Goal: Task Accomplishment & Management: Complete application form

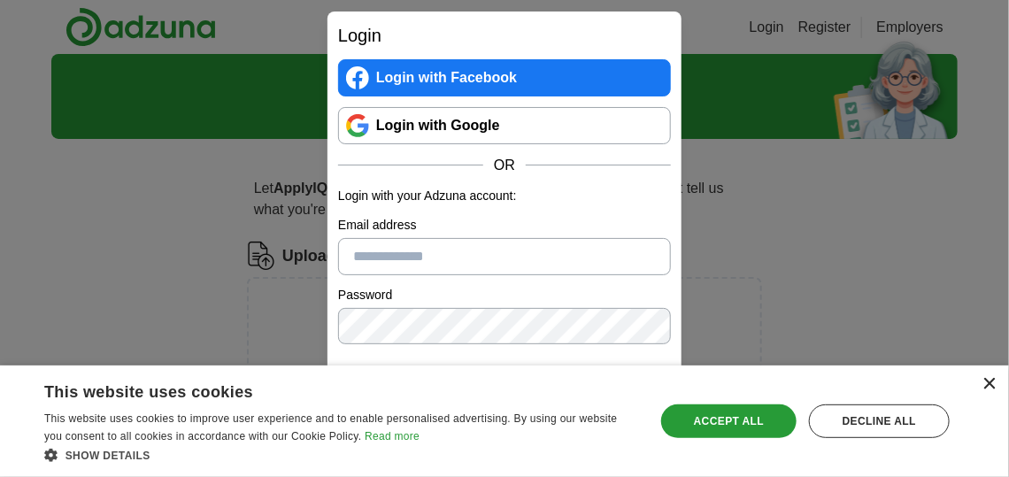
click at [987, 386] on div "×" at bounding box center [989, 384] width 13 height 13
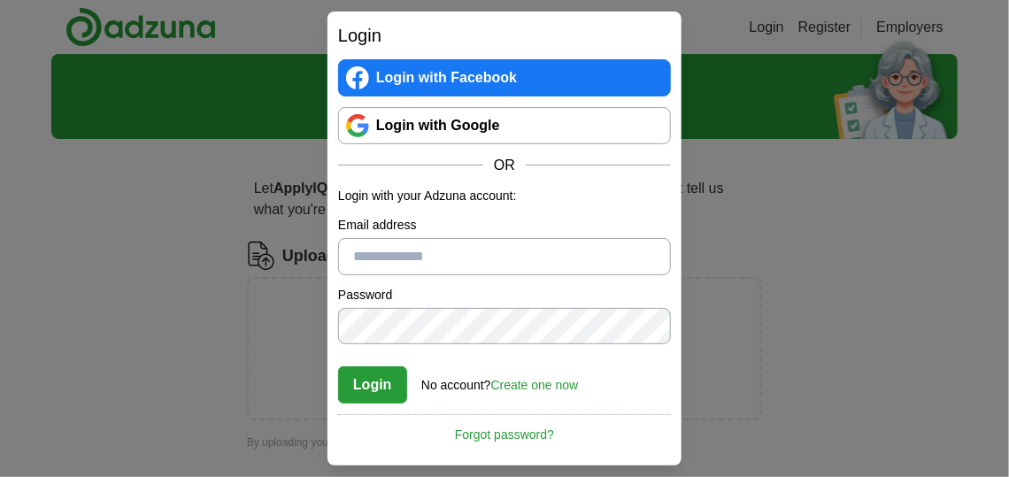
click at [521, 385] on link "Create one now" at bounding box center [535, 385] width 88 height 14
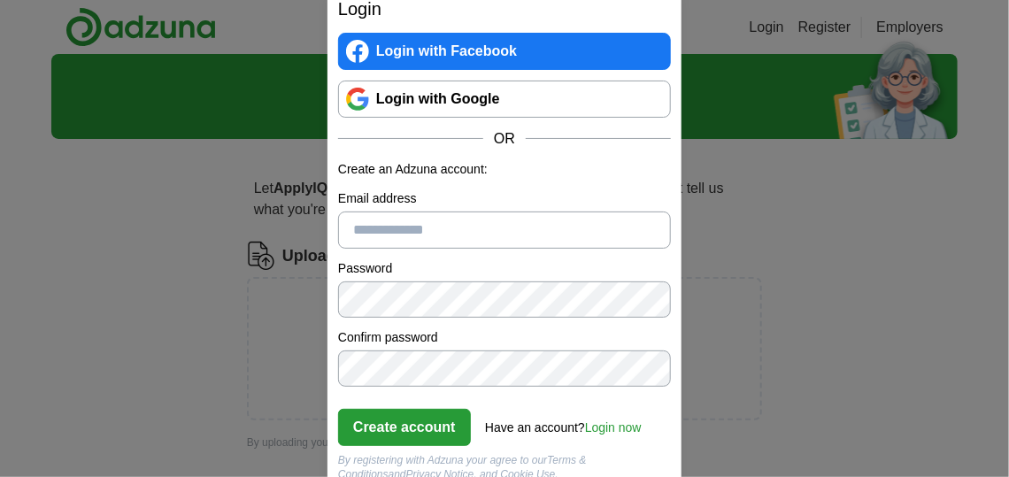
click at [374, 231] on input "Email address" at bounding box center [504, 230] width 333 height 37
type input "**********"
click at [449, 426] on button "Create account" at bounding box center [404, 427] width 133 height 37
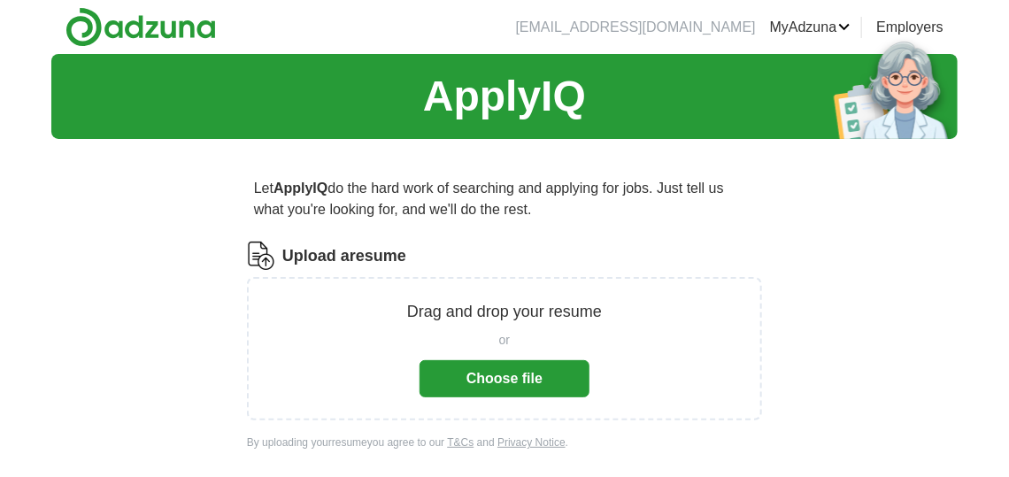
click at [505, 372] on button "Choose file" at bounding box center [505, 378] width 170 height 37
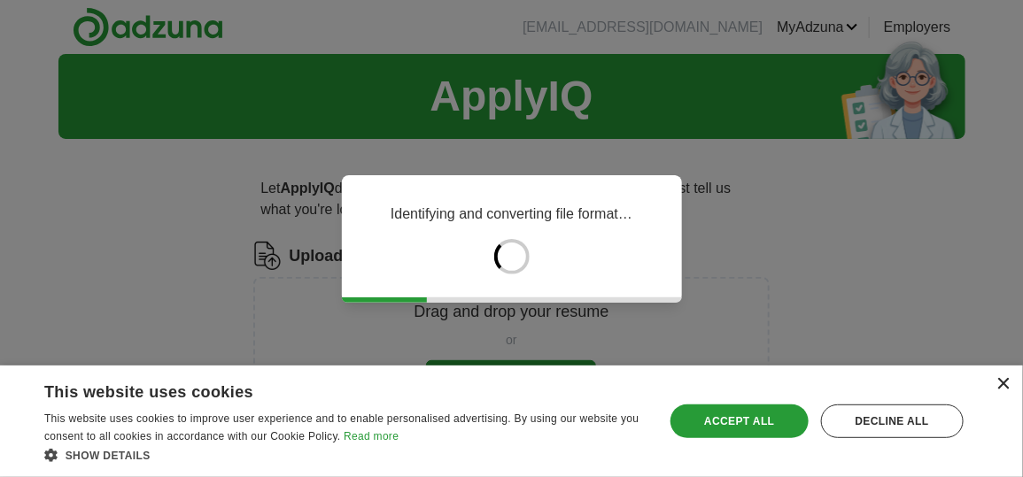
click at [1000, 384] on div "×" at bounding box center [1002, 384] width 13 height 13
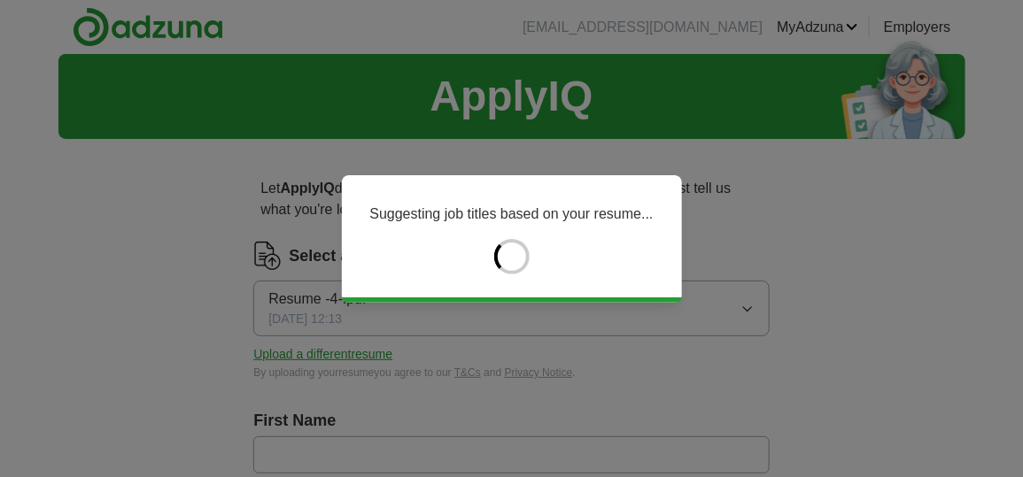
type input "******"
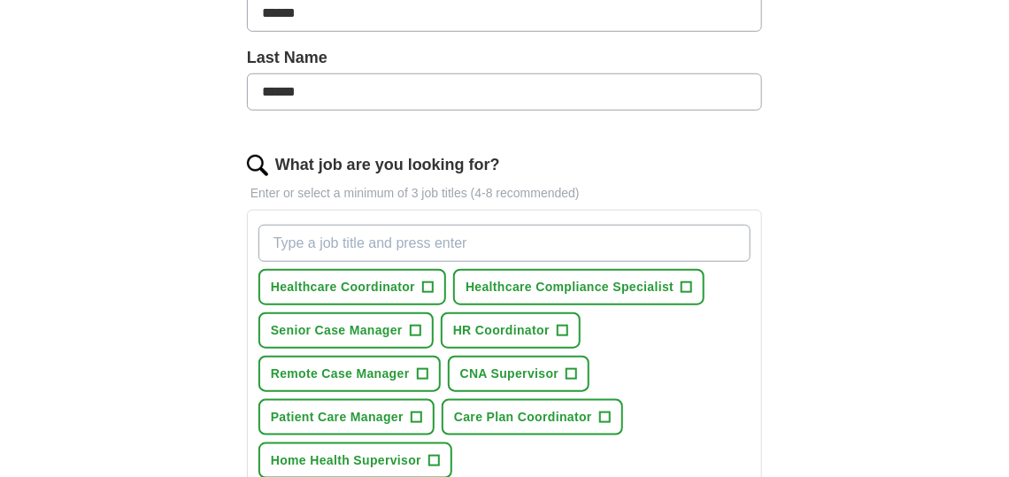
scroll to position [442, 0]
click at [429, 281] on span "+" at bounding box center [428, 288] width 11 height 14
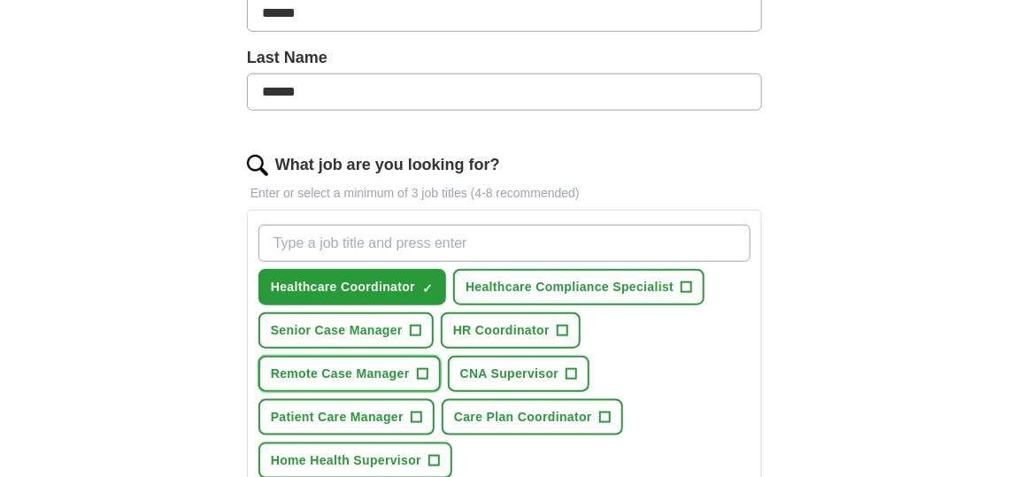
click at [422, 367] on span "+" at bounding box center [422, 374] width 11 height 14
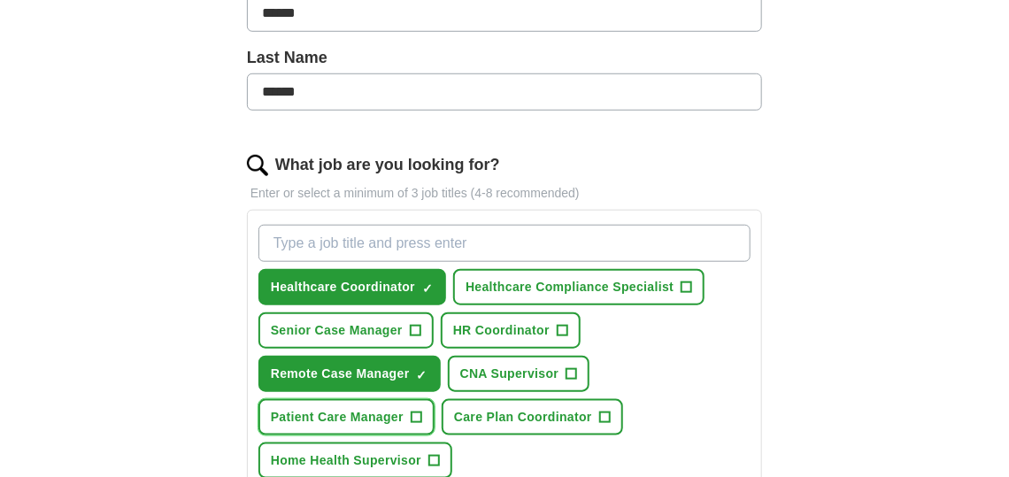
click at [413, 411] on span "+" at bounding box center [416, 418] width 11 height 14
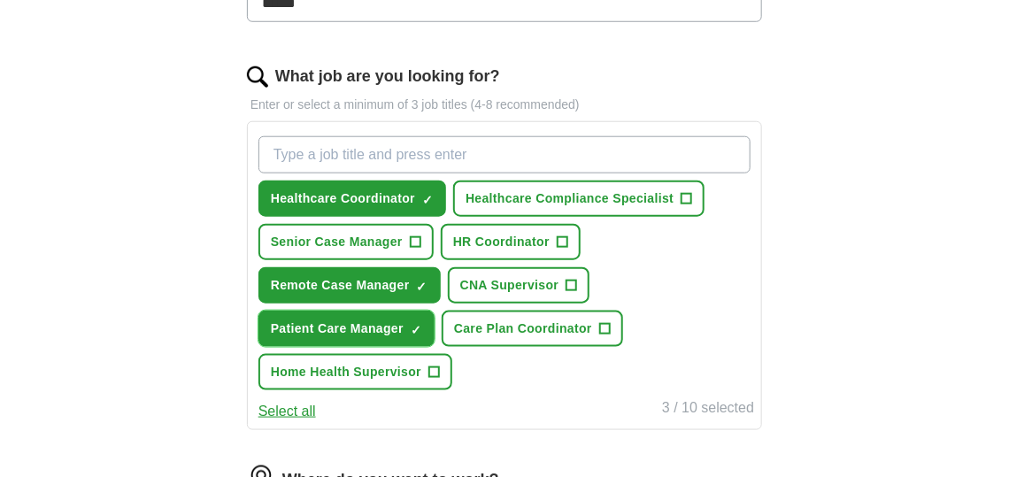
scroll to position [531, 0]
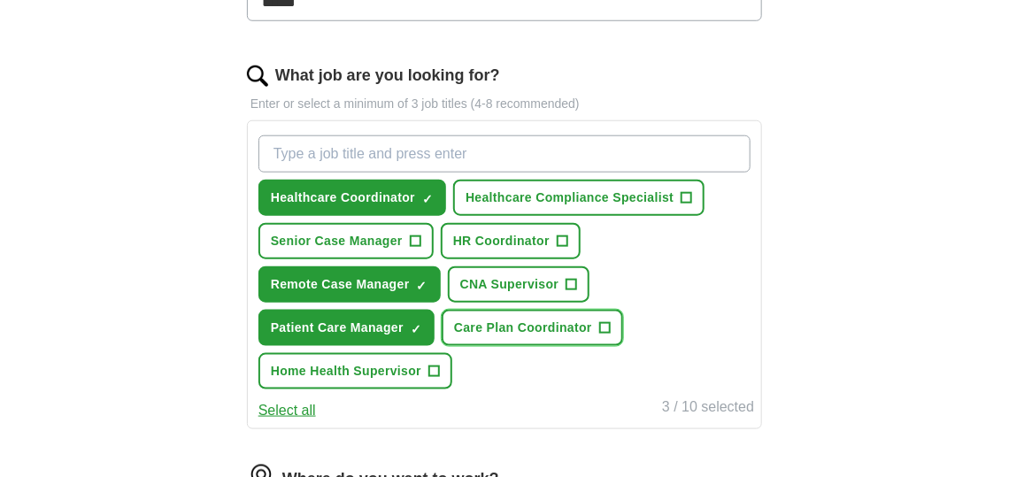
click at [603, 321] on span "+" at bounding box center [604, 328] width 11 height 14
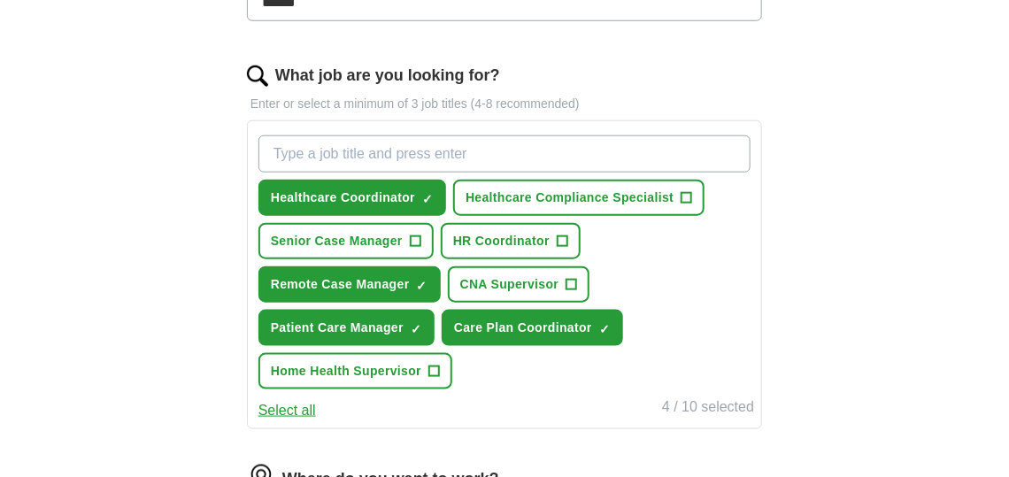
click at [354, 152] on input "What job are you looking for?" at bounding box center [505, 153] width 492 height 37
click at [684, 191] on span "+" at bounding box center [687, 198] width 11 height 14
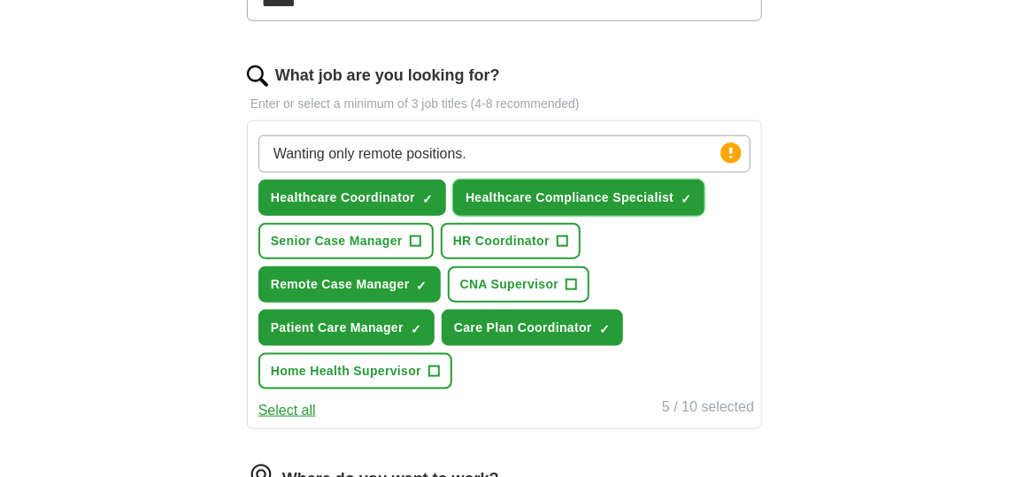
click at [0, 0] on span "×" at bounding box center [0, 0] width 0 height 0
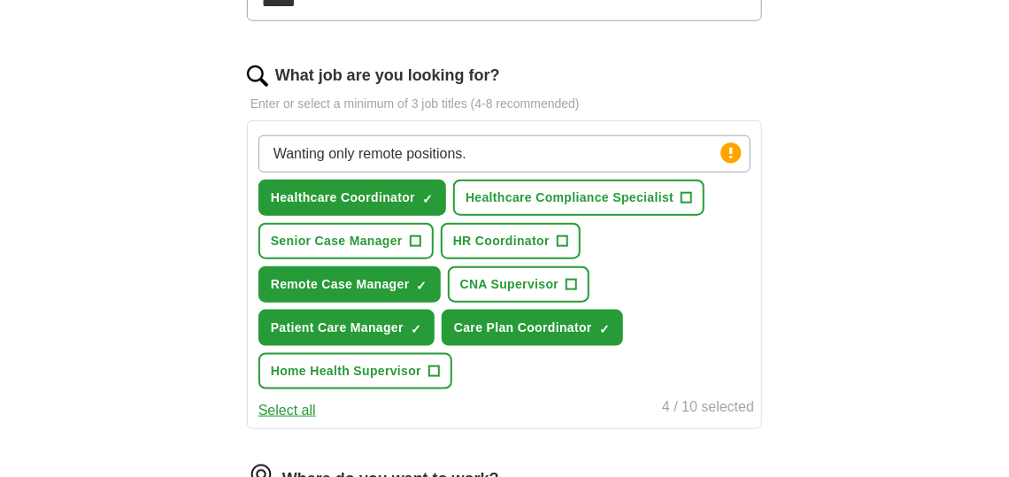
click at [475, 155] on input "Wanting only remote positions." at bounding box center [505, 153] width 492 height 37
type input "W"
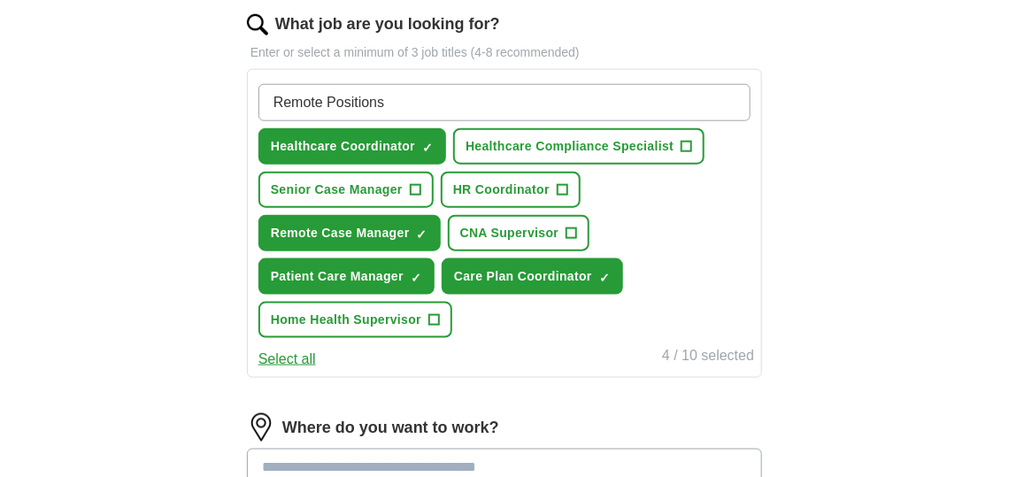
scroll to position [708, 0]
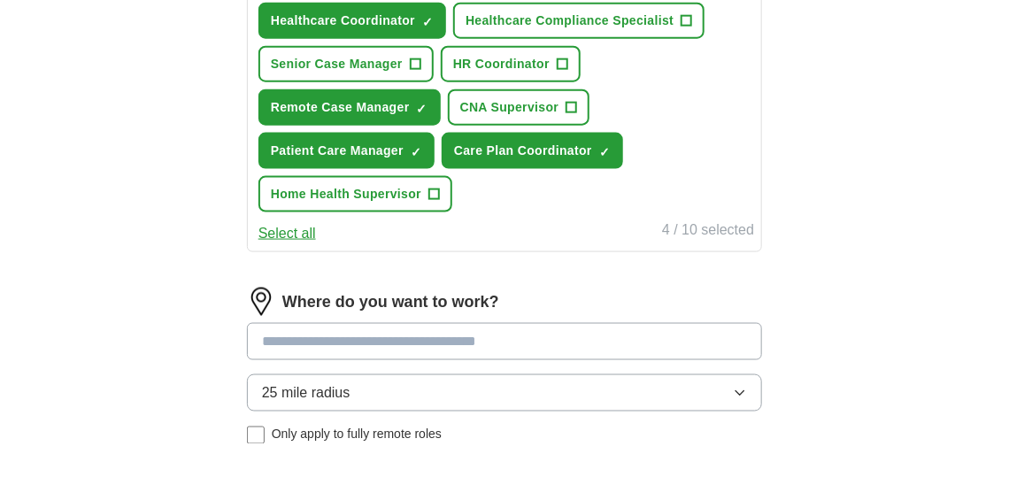
type input "Remote Positions"
click at [289, 340] on input at bounding box center [504, 341] width 515 height 37
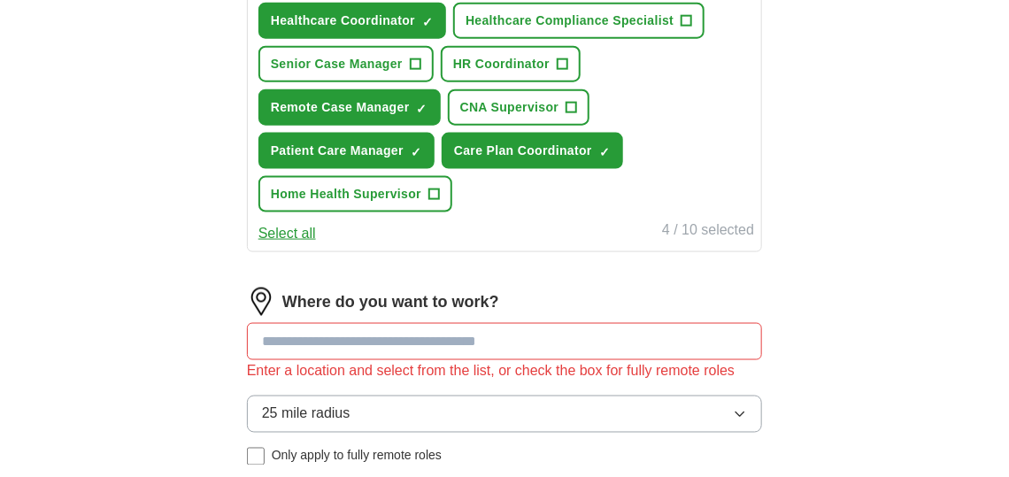
click at [258, 433] on div "25 mile radius Only apply to fully remote roles" at bounding box center [504, 431] width 515 height 70
click at [297, 341] on input at bounding box center [504, 341] width 515 height 37
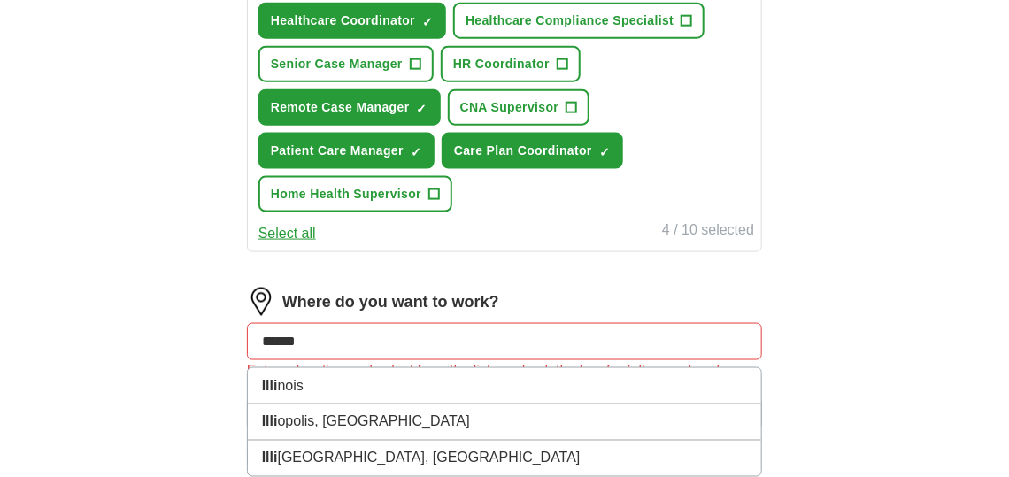
type input "*******"
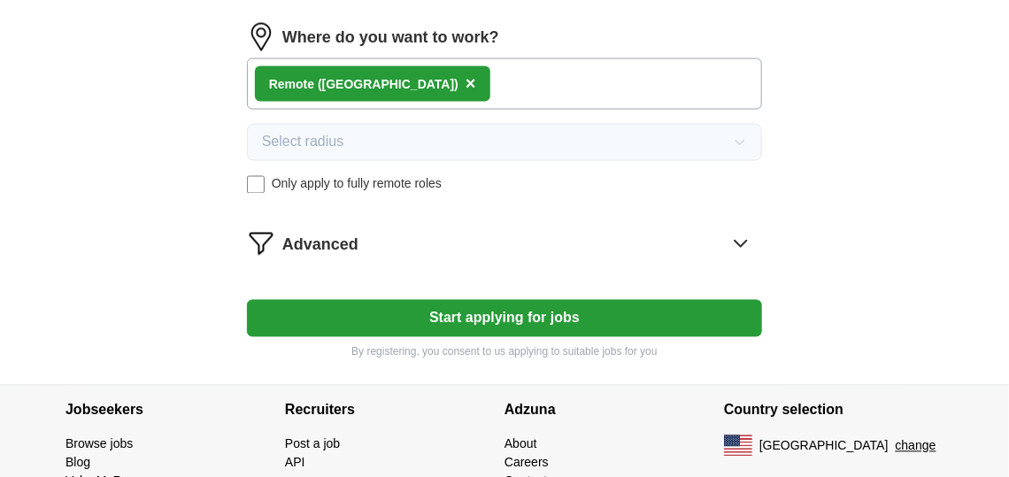
scroll to position [974, 0]
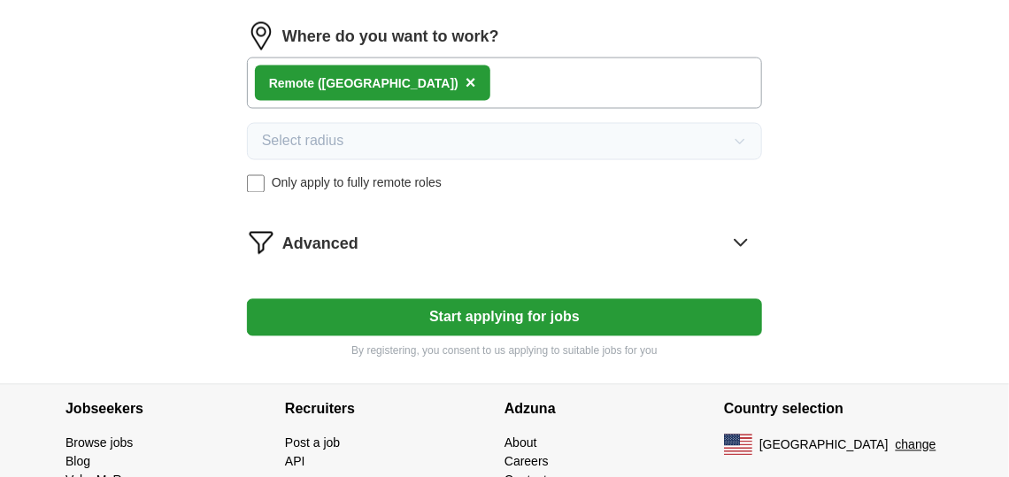
click at [519, 318] on button "Start applying for jobs" at bounding box center [504, 317] width 515 height 37
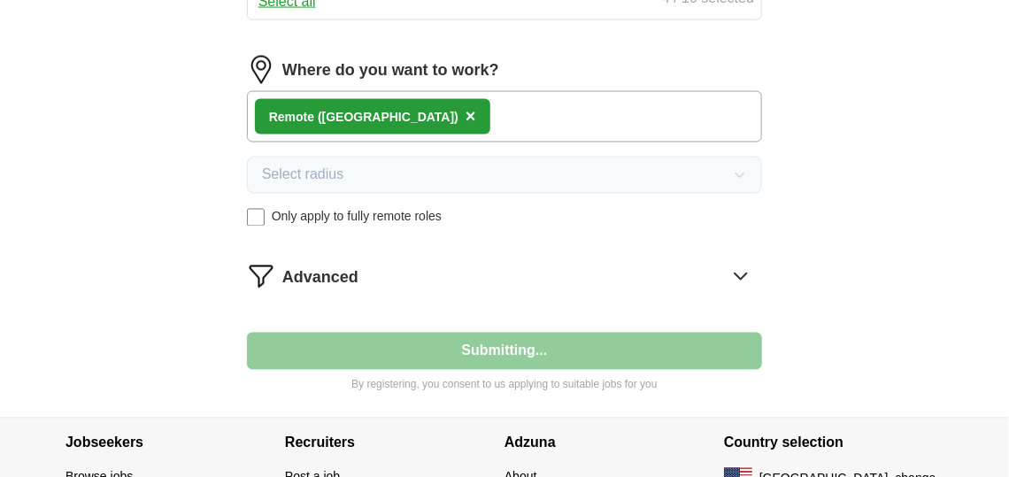
select select "**"
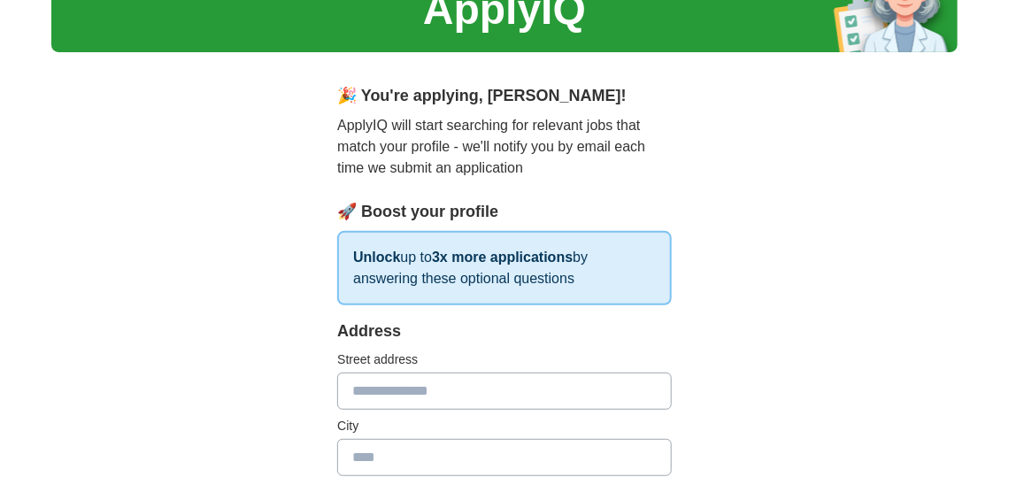
scroll to position [88, 0]
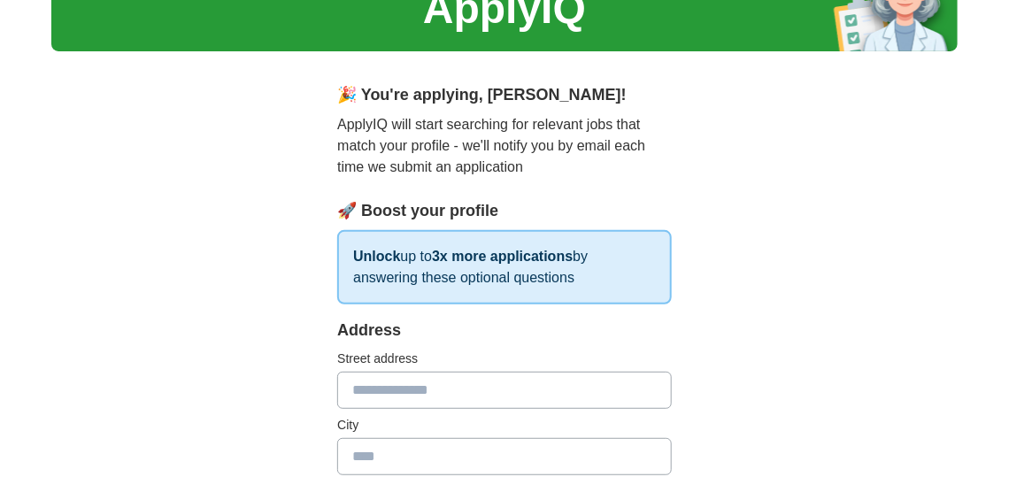
click at [393, 398] on input "text" at bounding box center [504, 390] width 335 height 37
type input "**********"
click at [424, 457] on input "text" at bounding box center [504, 456] width 335 height 37
type input "*******"
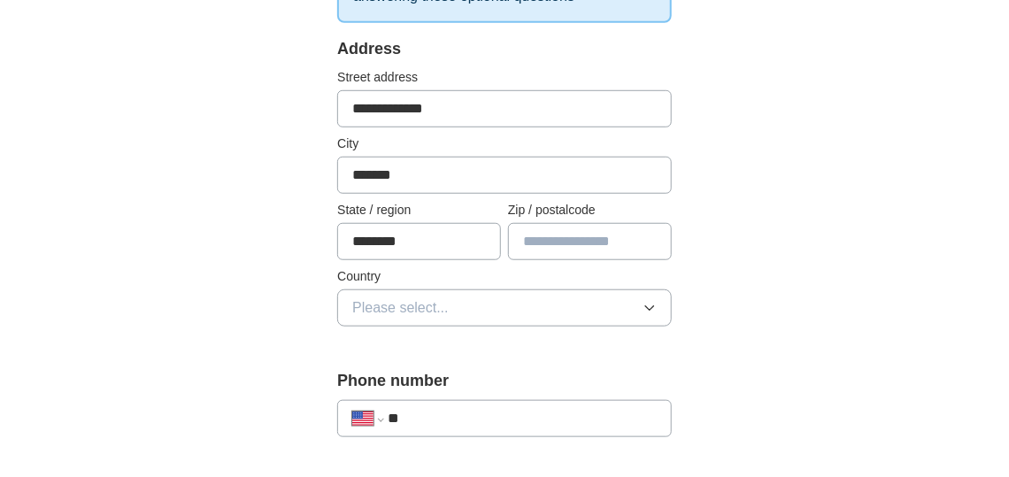
type input "********"
type input "*****"
click at [503, 302] on button "Please select..." at bounding box center [504, 307] width 335 height 37
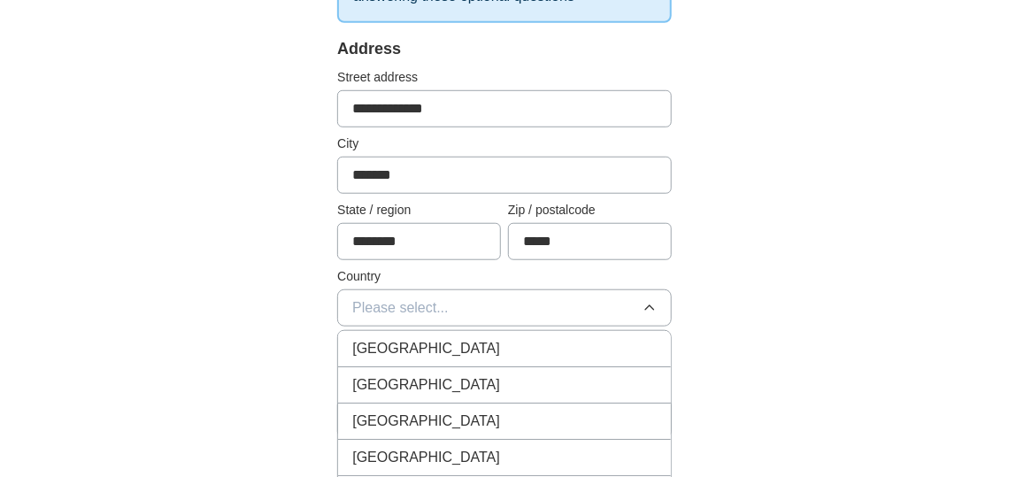
click at [496, 374] on div "[GEOGRAPHIC_DATA]" at bounding box center [504, 384] width 305 height 21
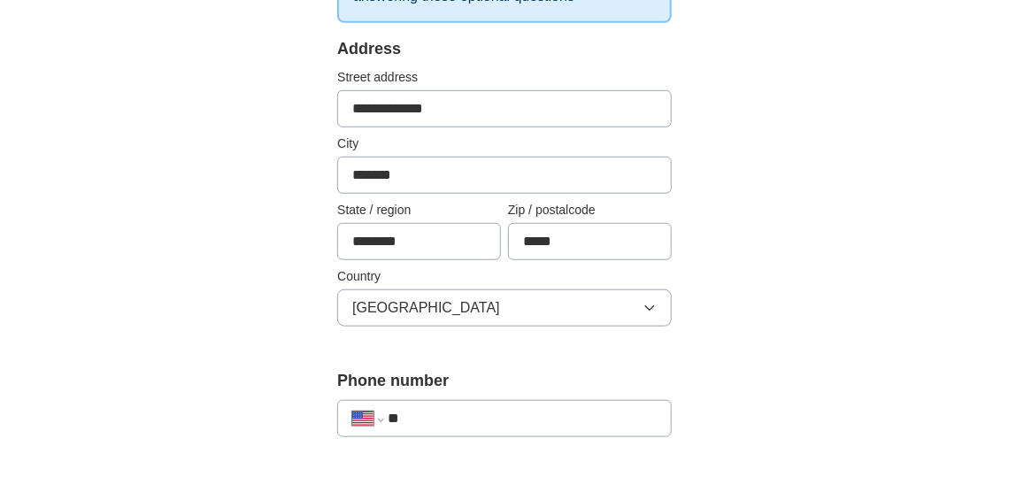
click at [449, 418] on input "**" at bounding box center [522, 418] width 269 height 21
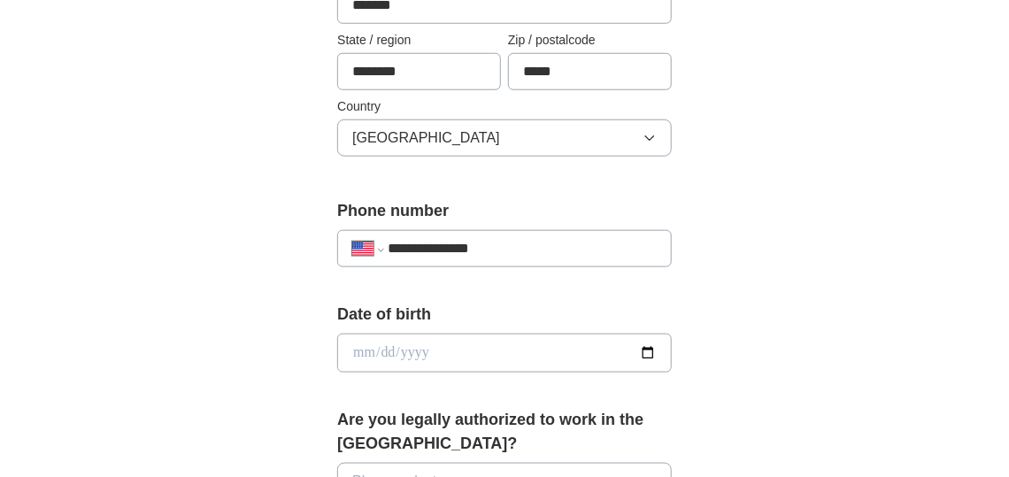
scroll to position [546, 0]
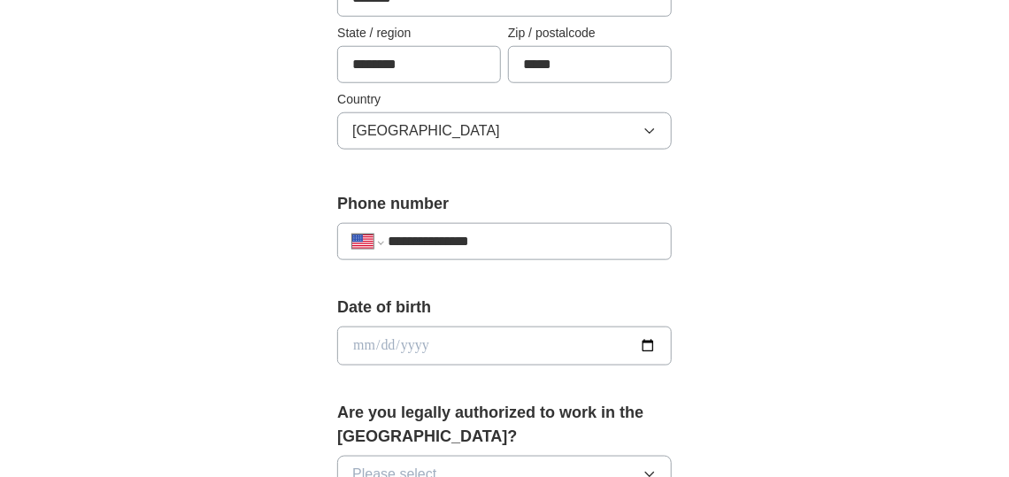
type input "**********"
click at [440, 345] on input "date" at bounding box center [504, 346] width 335 height 39
type input "**********"
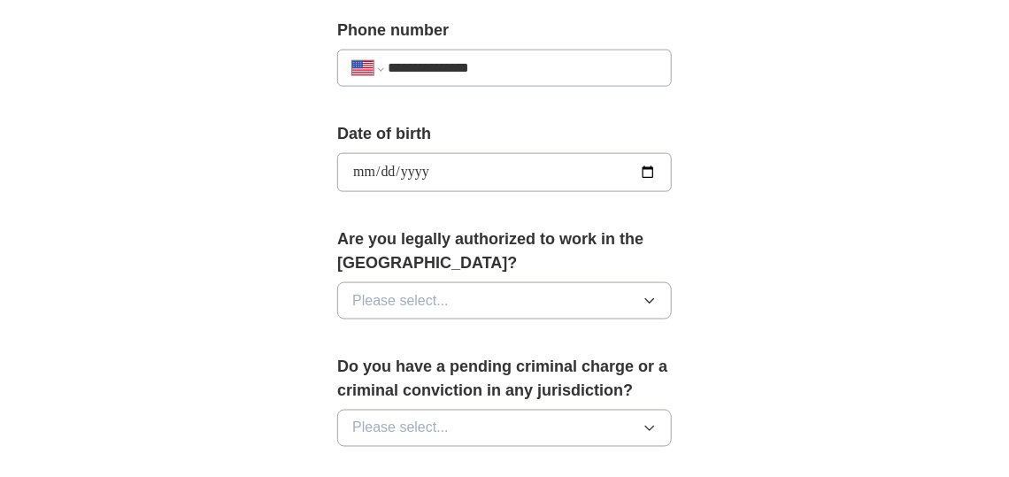
scroll to position [723, 0]
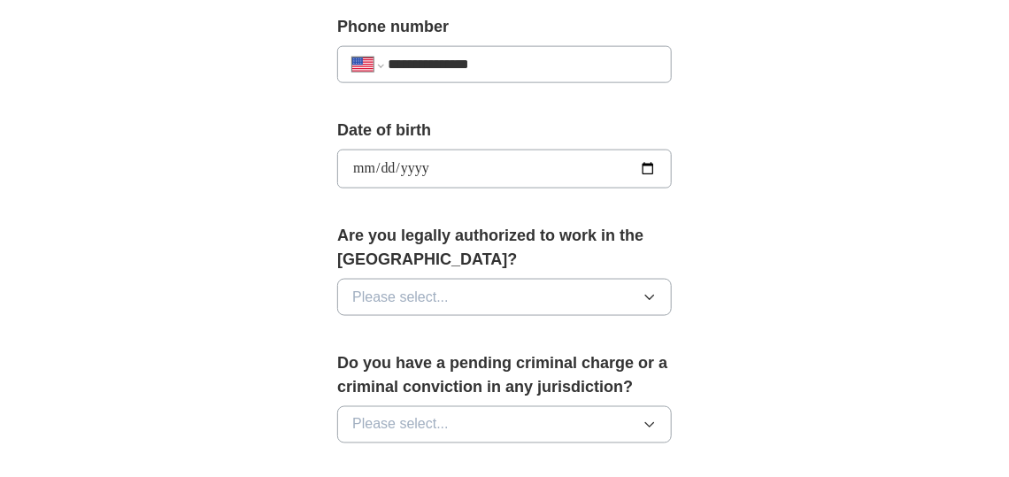
click at [589, 301] on button "Please select..." at bounding box center [504, 297] width 335 height 37
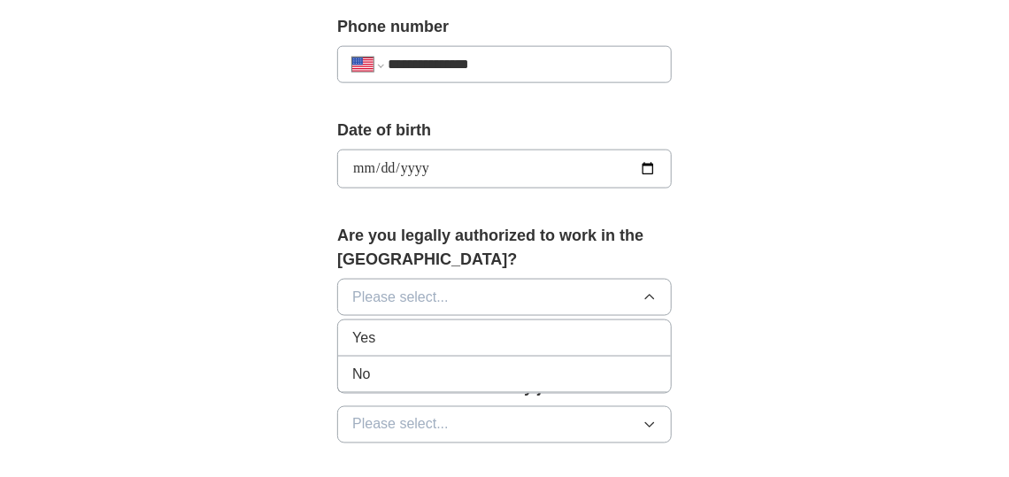
drag, startPoint x: 550, startPoint y: 338, endPoint x: 494, endPoint y: 293, distance: 71.8
click at [550, 336] on div "Yes" at bounding box center [504, 338] width 305 height 21
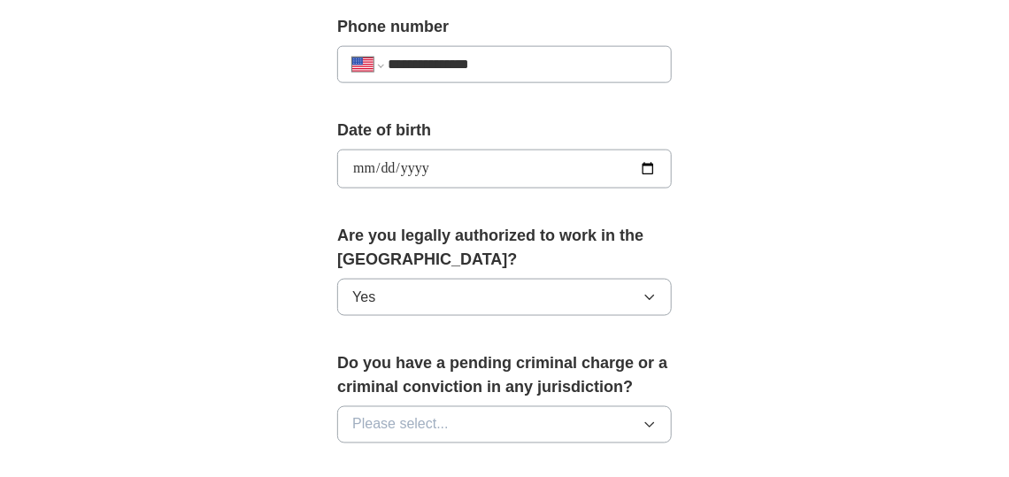
click at [544, 414] on button "Please select..." at bounding box center [504, 424] width 335 height 37
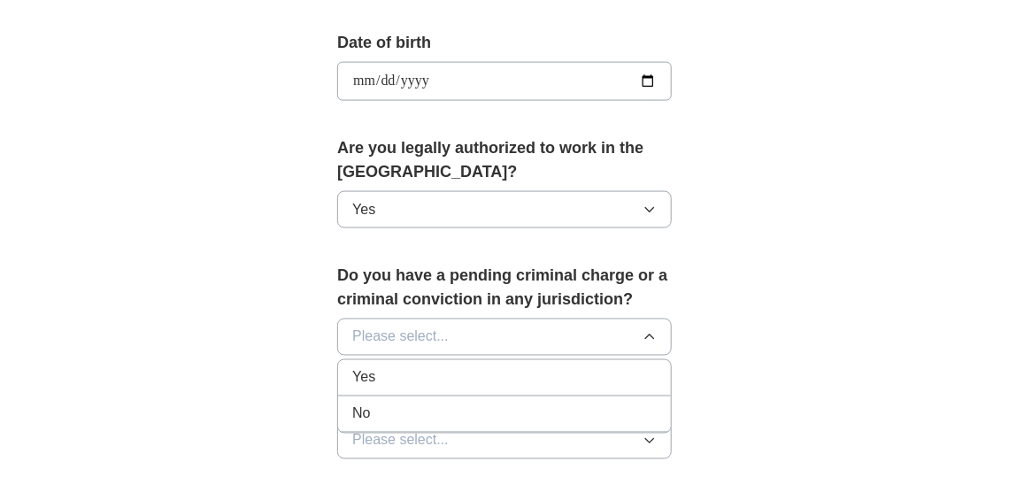
scroll to position [812, 0]
click at [445, 407] on div "No" at bounding box center [504, 413] width 305 height 21
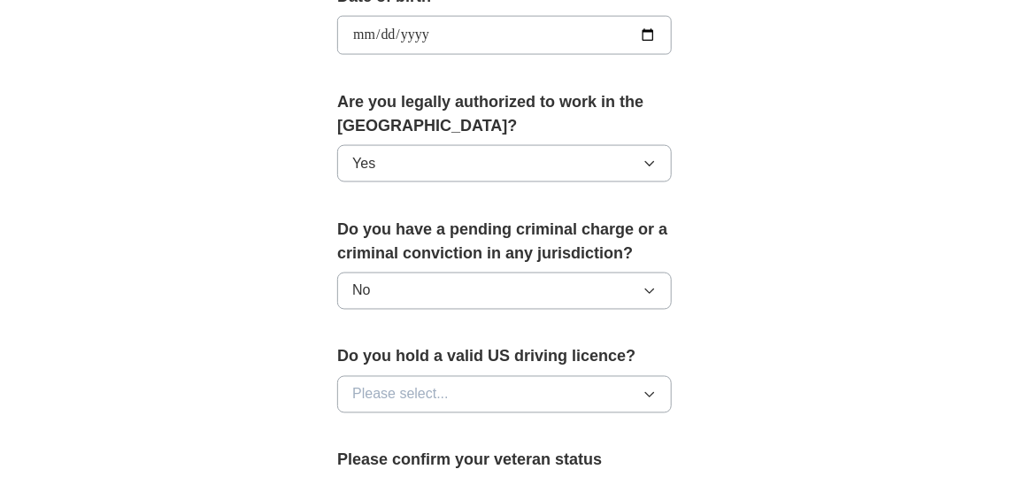
scroll to position [900, 0]
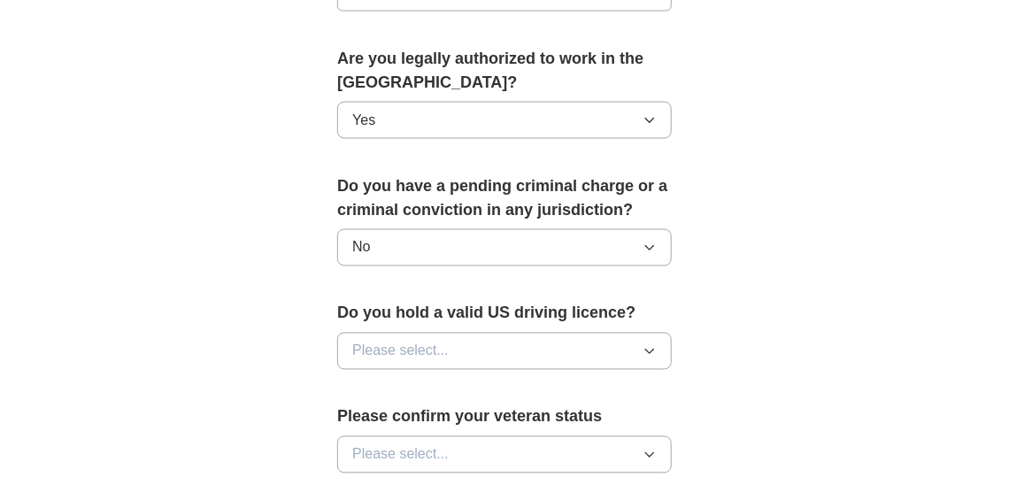
click at [484, 333] on button "Please select..." at bounding box center [504, 351] width 335 height 37
click at [482, 387] on div "Yes" at bounding box center [504, 392] width 305 height 21
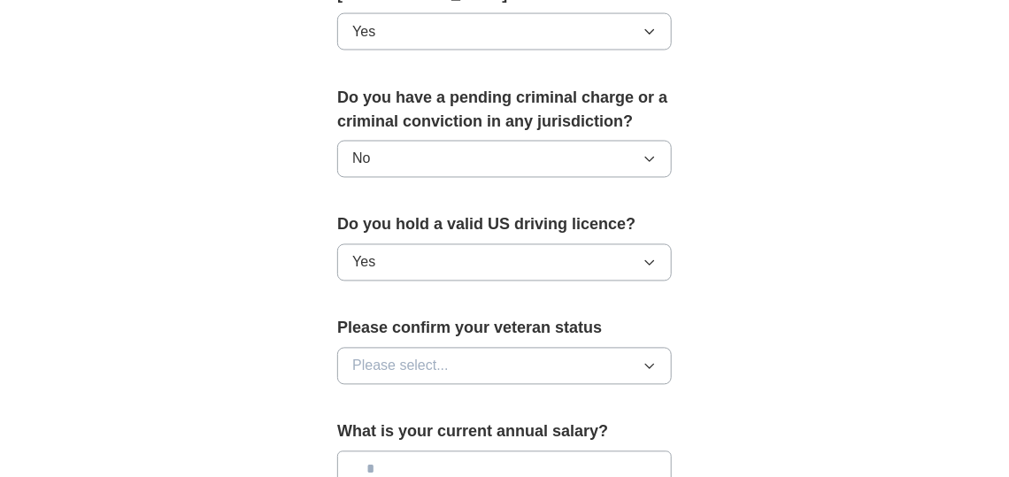
click at [488, 353] on button "Please select..." at bounding box center [504, 366] width 335 height 37
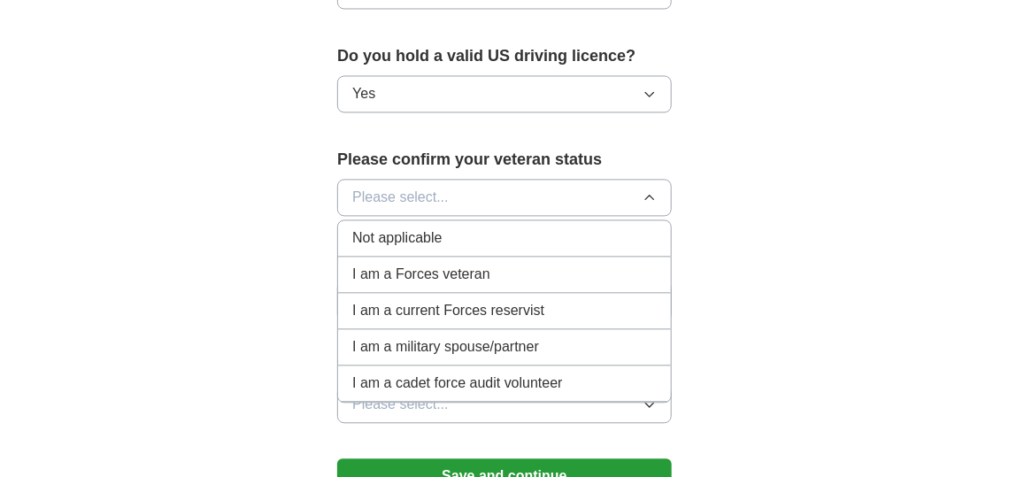
scroll to position [1166, 0]
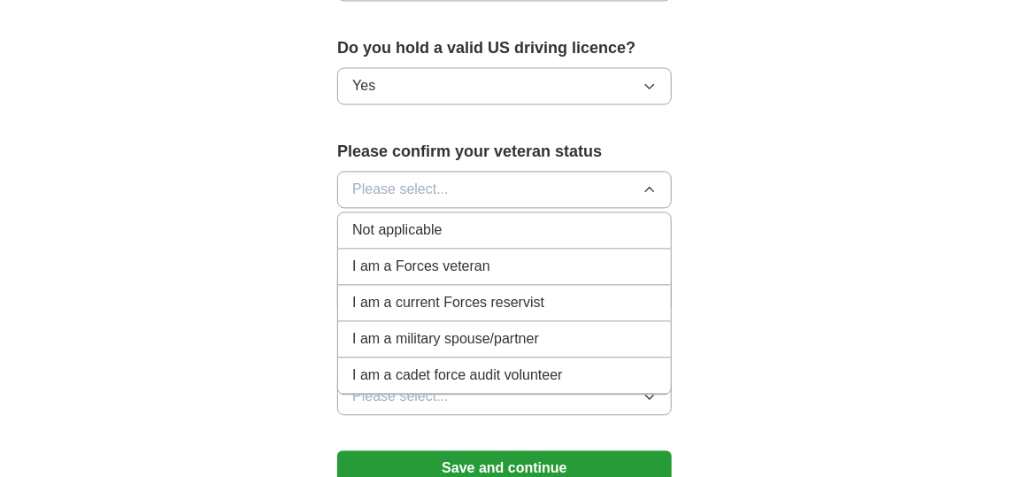
click at [384, 221] on span "Not applicable" at bounding box center [396, 230] width 89 height 21
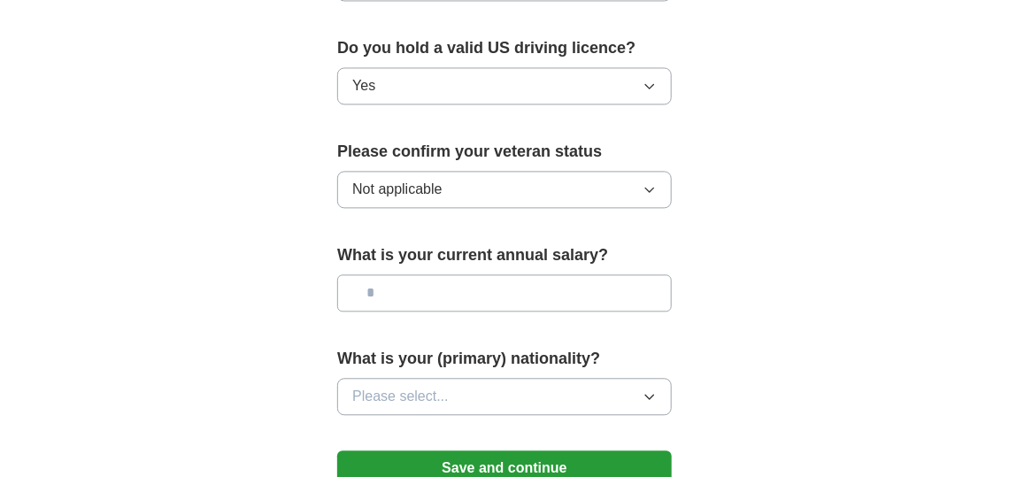
click at [426, 289] on input "text" at bounding box center [504, 292] width 335 height 37
type input "***"
click at [470, 383] on button "Please select..." at bounding box center [504, 396] width 335 height 37
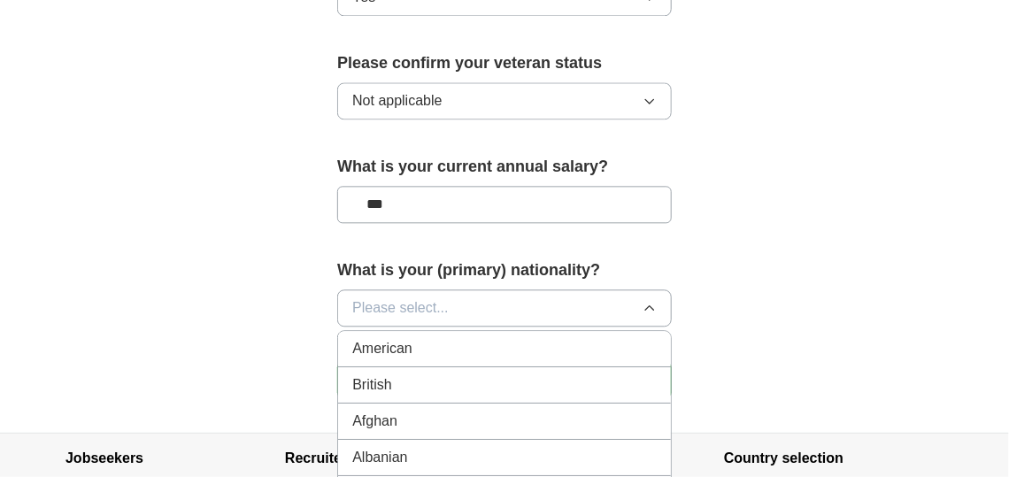
scroll to position [1254, 0]
click at [455, 338] on div "American" at bounding box center [504, 348] width 305 height 21
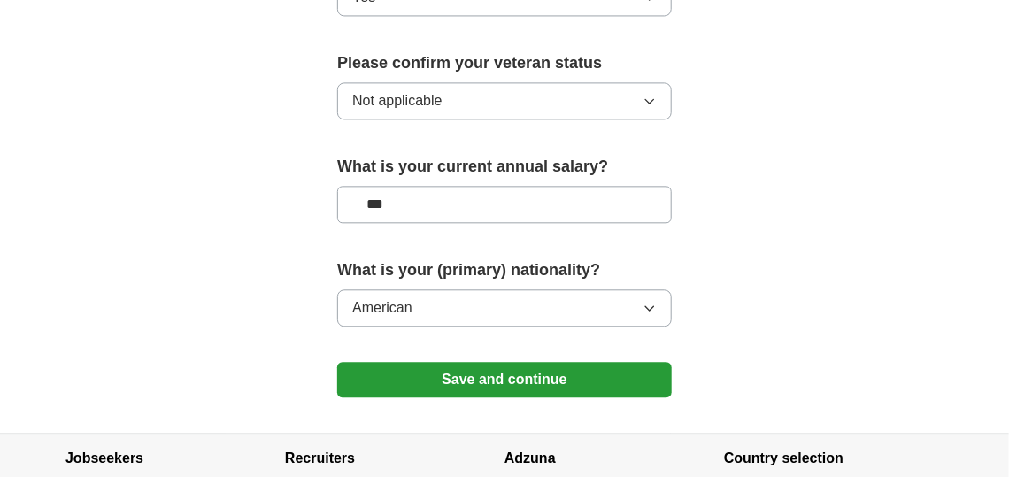
click at [475, 371] on button "Save and continue" at bounding box center [504, 379] width 335 height 35
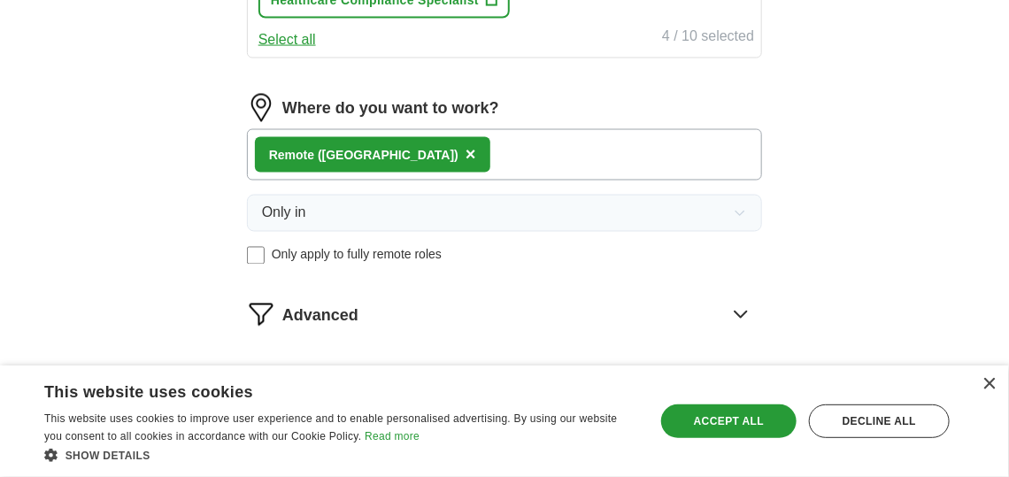
scroll to position [1129, 0]
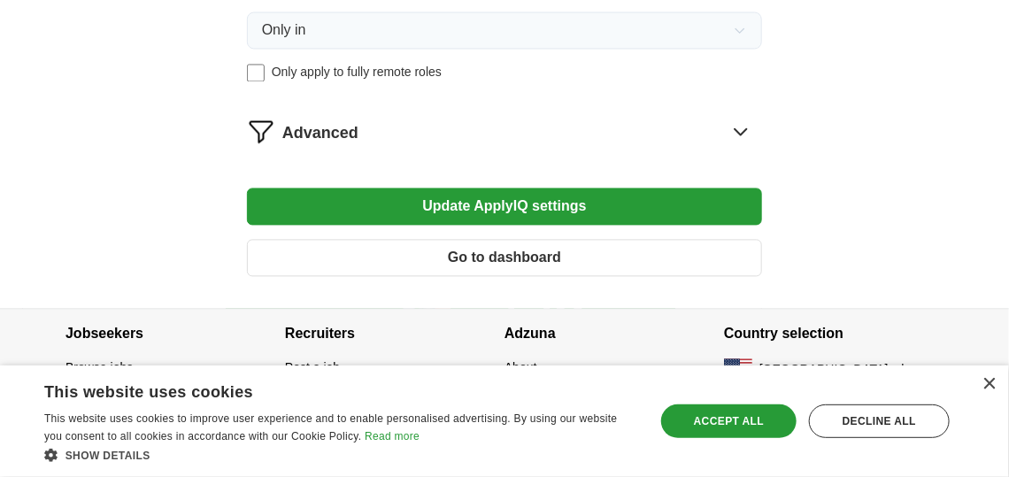
click at [507, 250] on button "Go to dashboard" at bounding box center [504, 257] width 515 height 37
